Goal: Communication & Community: Answer question/provide support

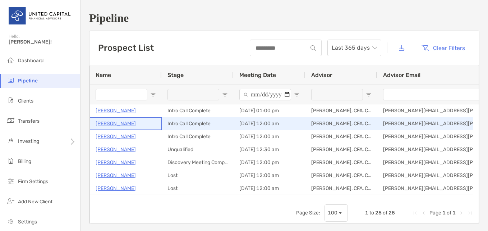
click at [115, 124] on p "[PERSON_NAME]" at bounding box center [116, 123] width 40 height 9
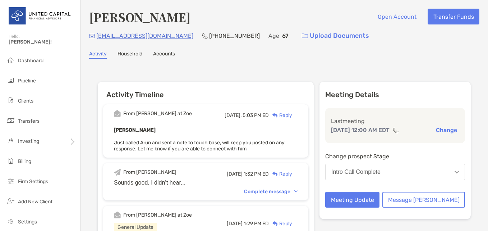
click at [143, 35] on p "[EMAIL_ADDRESS][DOMAIN_NAME]" at bounding box center [144, 35] width 97 height 9
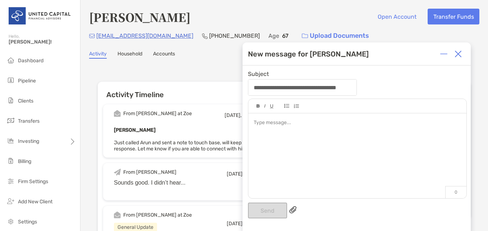
click at [264, 71] on label "Subject" at bounding box center [258, 74] width 21 height 6
click at [264, 80] on input "**********" at bounding box center [302, 87] width 107 height 15
click at [264, 73] on label "Subject" at bounding box center [258, 74] width 21 height 6
click at [264, 80] on input "**********" at bounding box center [302, 87] width 107 height 15
click at [266, 75] on label "Subject" at bounding box center [258, 74] width 21 height 6
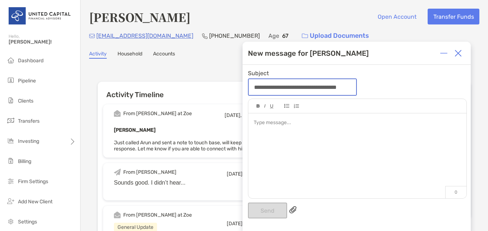
click at [266, 79] on input "**********" at bounding box center [303, 87] width 108 height 16
click at [264, 73] on label "Subject" at bounding box center [258, 74] width 21 height 6
click at [264, 79] on input "**********" at bounding box center [303, 87] width 108 height 16
click at [266, 125] on div at bounding box center [357, 123] width 207 height 8
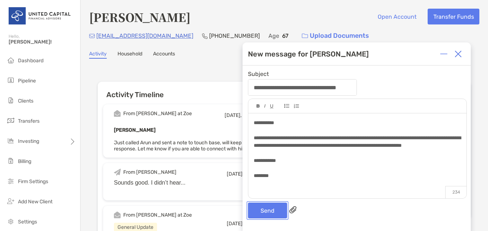
click at [270, 208] on button "Send" at bounding box center [267, 210] width 39 height 16
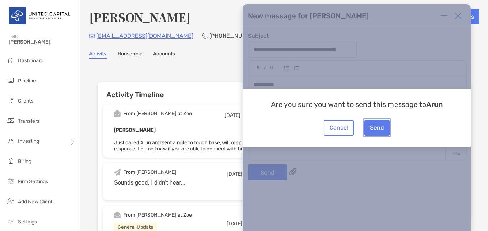
click at [378, 128] on button "Send" at bounding box center [376, 128] width 25 height 16
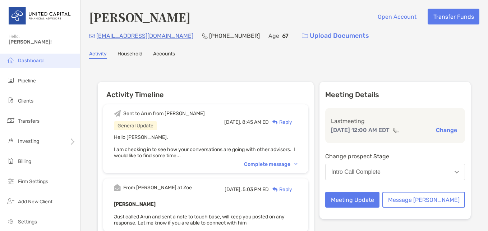
click at [30, 64] on li "Dashboard" at bounding box center [40, 61] width 80 height 14
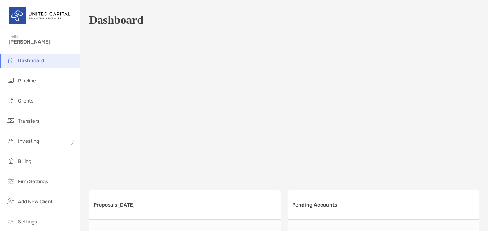
click at [22, 65] on li "Dashboard" at bounding box center [40, 61] width 80 height 14
click at [34, 60] on span "Dashboard" at bounding box center [31, 61] width 27 height 6
click at [32, 77] on li "Pipeline" at bounding box center [40, 81] width 80 height 14
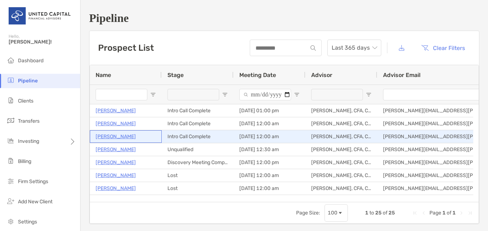
click at [114, 138] on p "[PERSON_NAME]" at bounding box center [116, 136] width 40 height 9
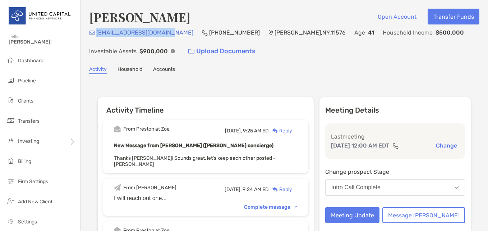
drag, startPoint x: 164, startPoint y: 34, endPoint x: 96, endPoint y: 36, distance: 67.6
click at [96, 36] on div "elnaz.zarrini@gmail.com (516) 547-4826 Roslyn , NY , 11576 Age 41 Household Inc…" at bounding box center [284, 43] width 390 height 31
copy p "elnaz.zarrini@gmail.com"
click at [434, 213] on button "Message [PERSON_NAME]" at bounding box center [423, 215] width 83 height 16
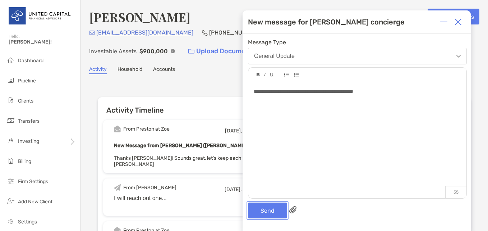
click at [270, 203] on button "Send" at bounding box center [267, 210] width 39 height 16
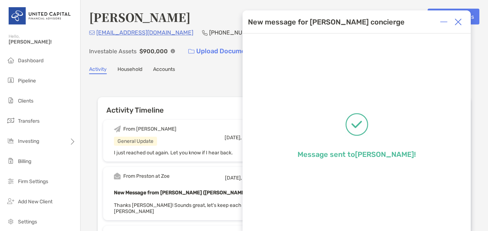
click at [459, 25] on img at bounding box center [458, 21] width 7 height 7
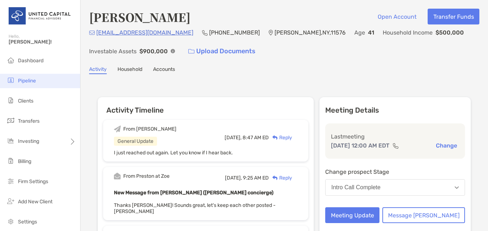
click at [31, 82] on span "Pipeline" at bounding box center [27, 81] width 18 height 6
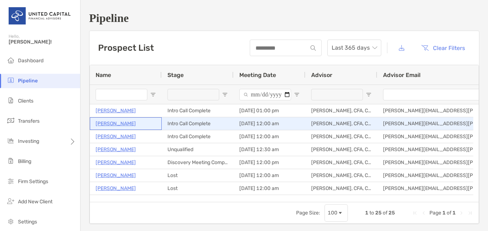
click at [114, 124] on p "[PERSON_NAME]" at bounding box center [116, 123] width 40 height 9
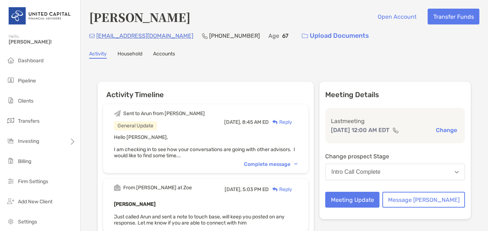
click at [158, 154] on span "Hello Arun, I am checking in to see how your conversations are going with other…" at bounding box center [204, 146] width 181 height 24
click at [272, 162] on div "Complete message" at bounding box center [271, 164] width 54 height 6
